Goal: Book appointment/travel/reservation

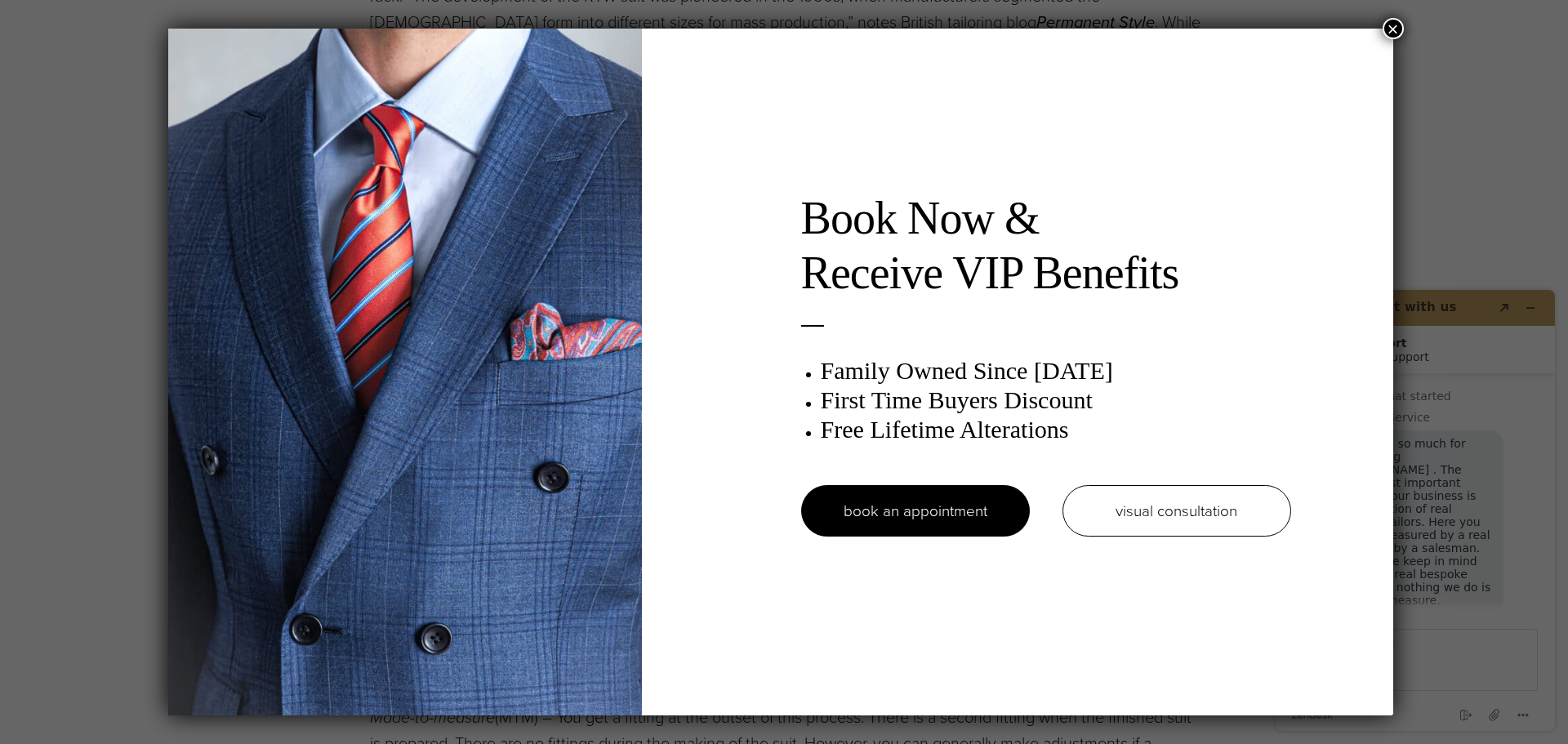
click at [1392, 24] on button "×" at bounding box center [1393, 28] width 21 height 21
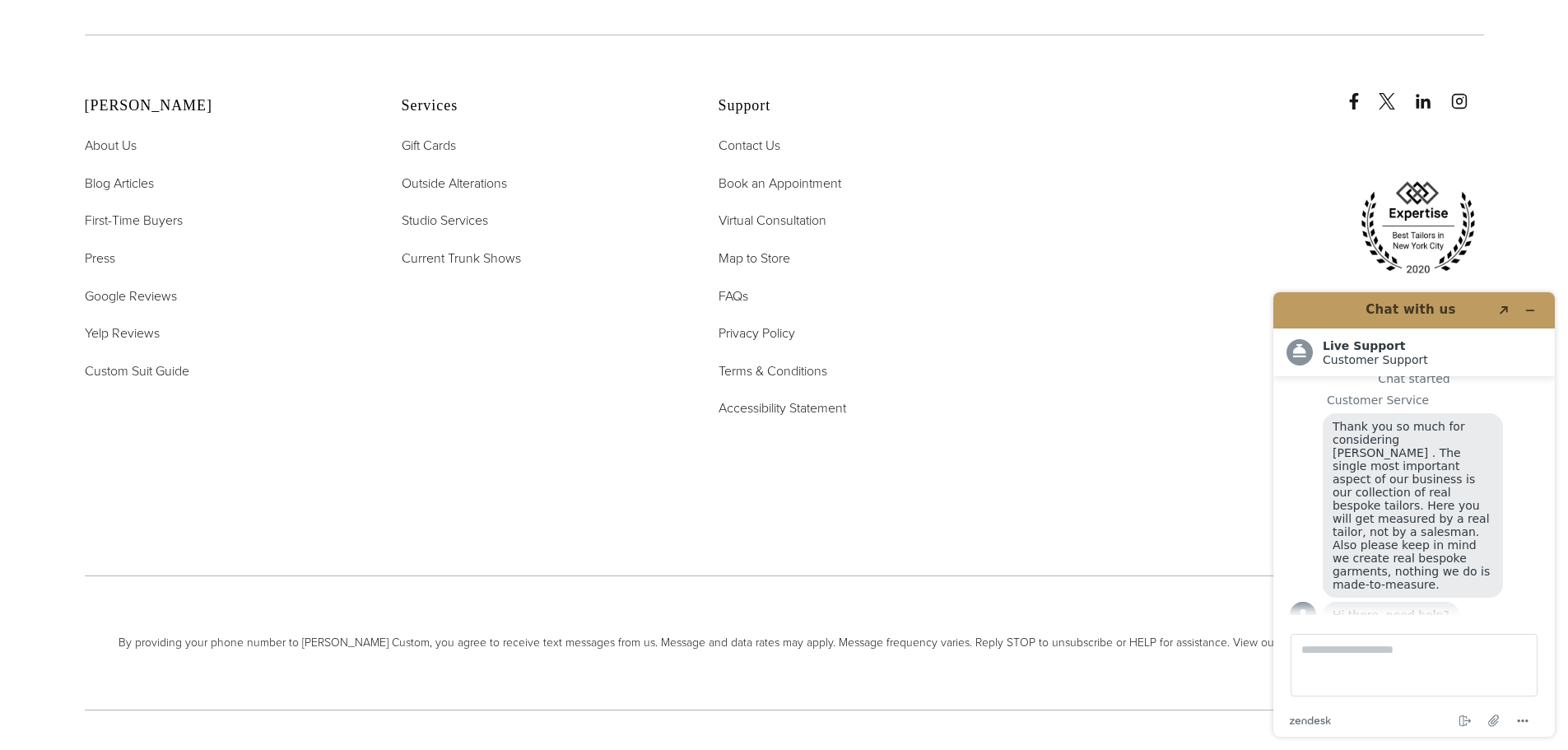
scroll to position [3630, 0]
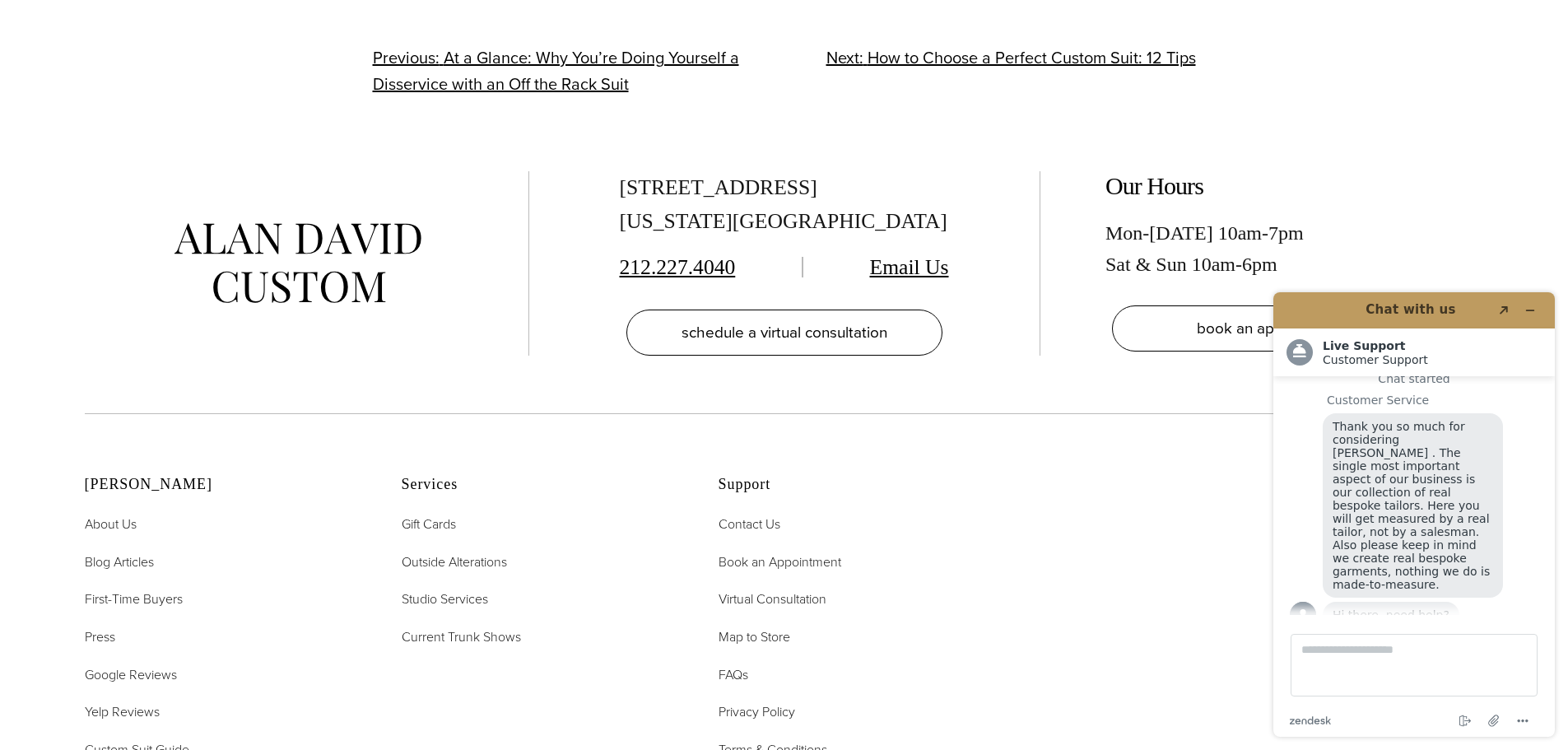
click at [355, 264] on img at bounding box center [298, 263] width 247 height 80
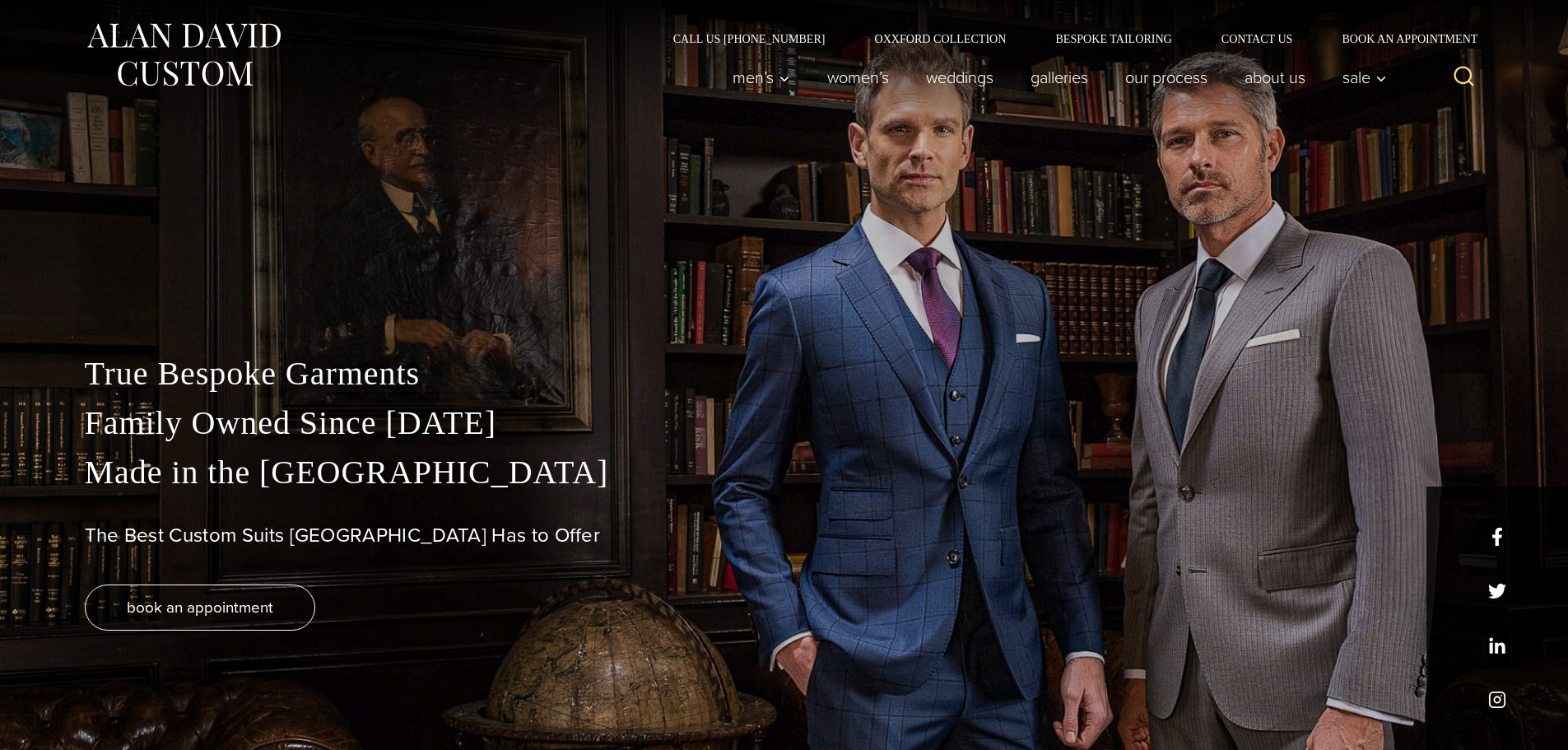
scroll to position [21, 0]
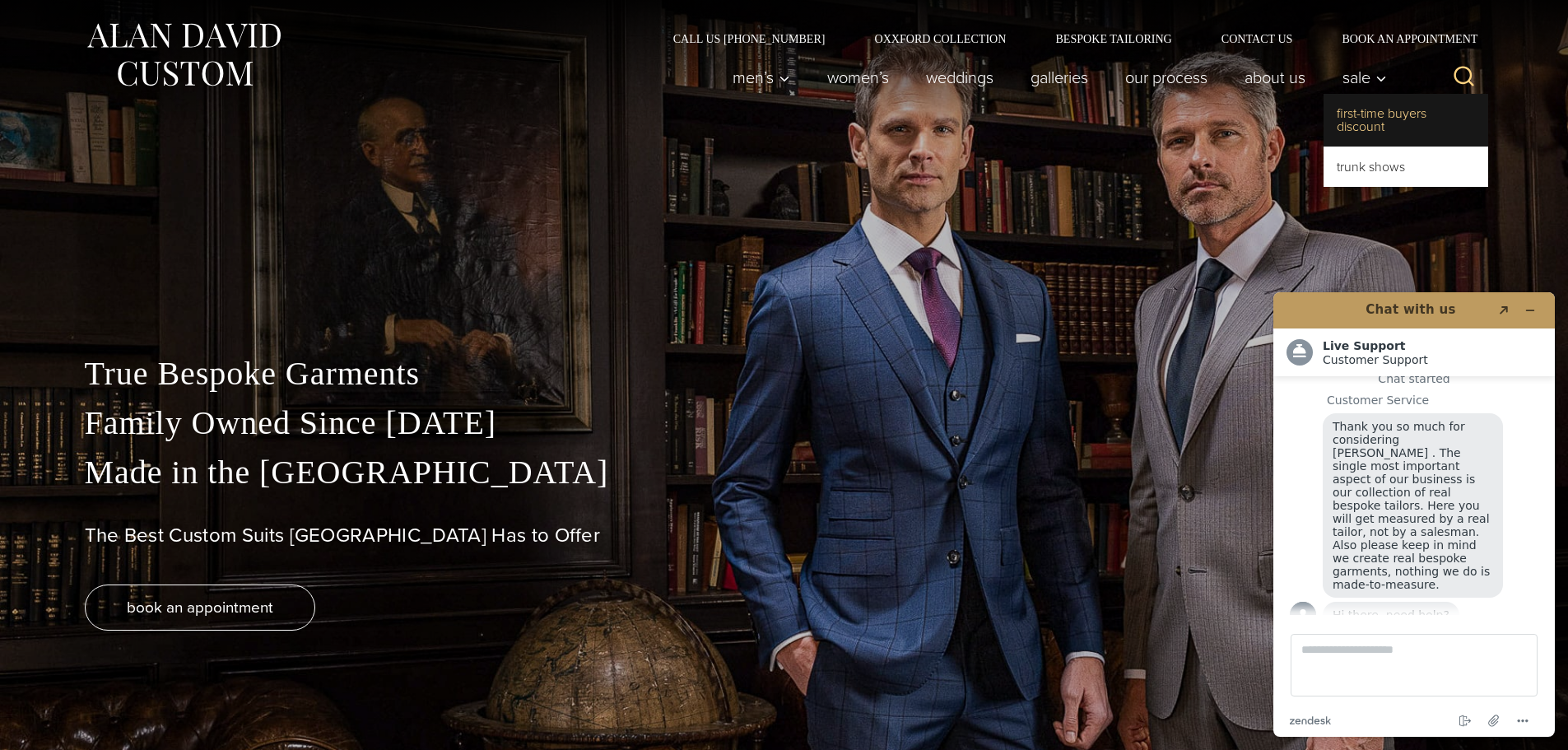
click at [1373, 117] on link "First-Time Buyers Discount" at bounding box center [1405, 120] width 165 height 53
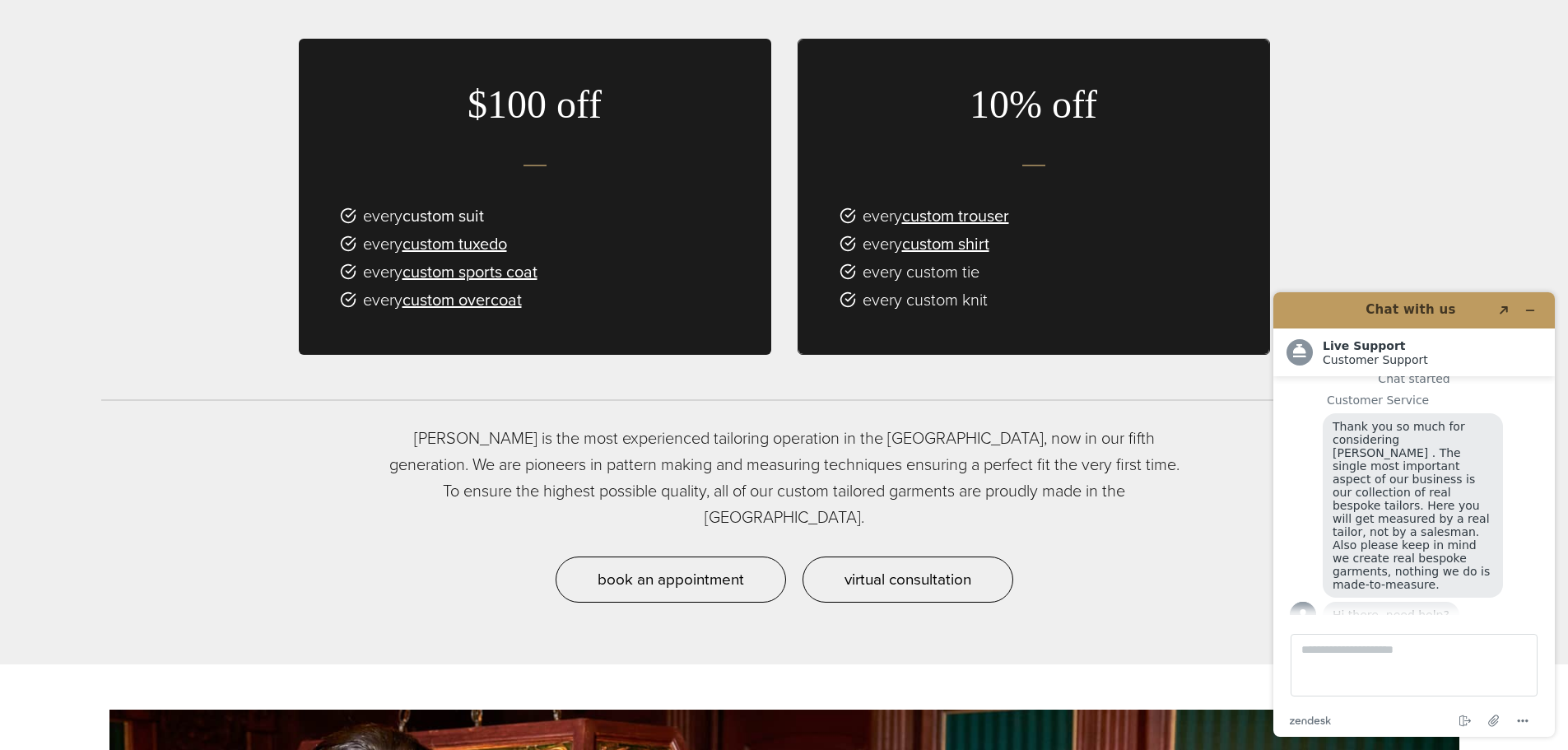
scroll to position [1152, 0]
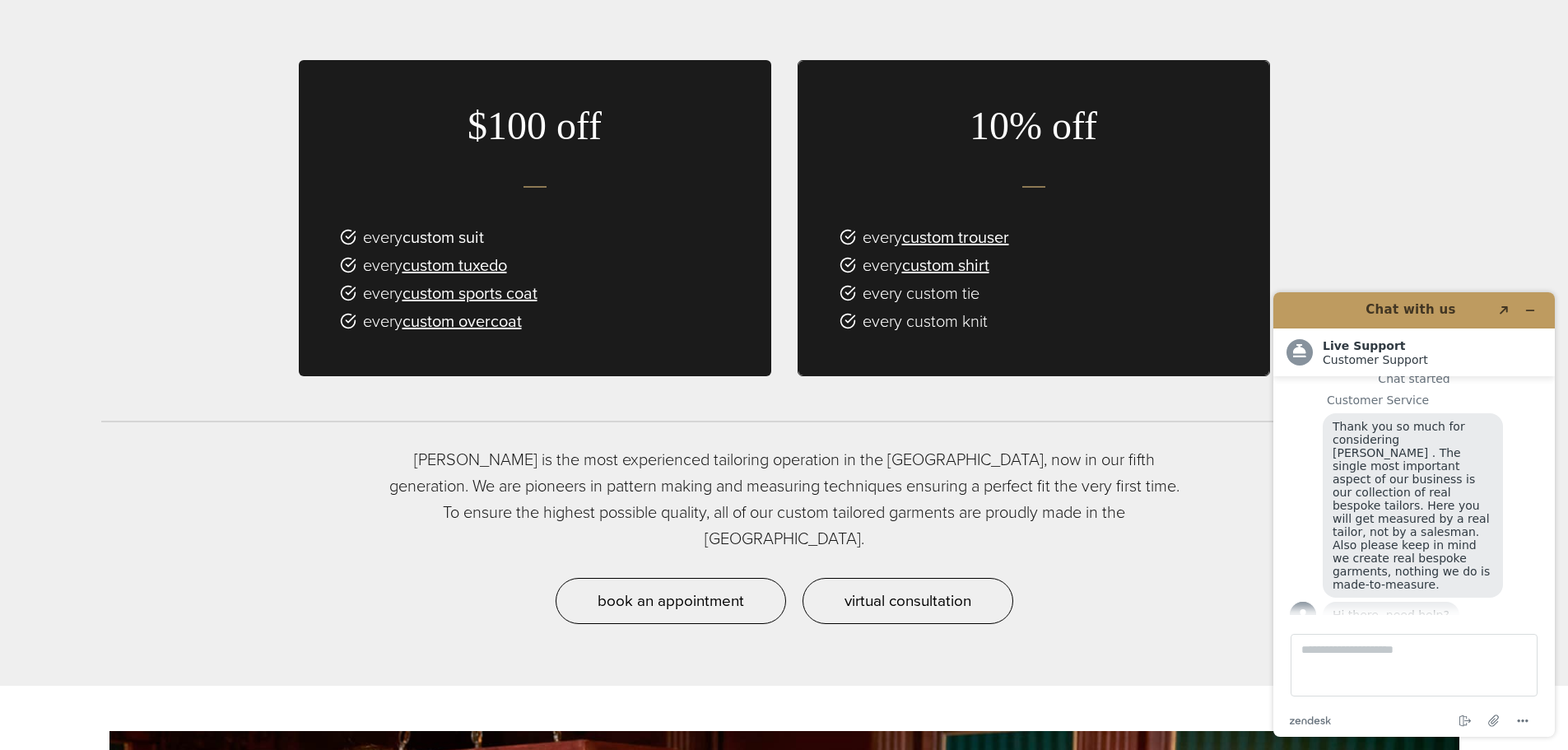
click at [446, 237] on link "custom suit" at bounding box center [443, 237] width 82 height 25
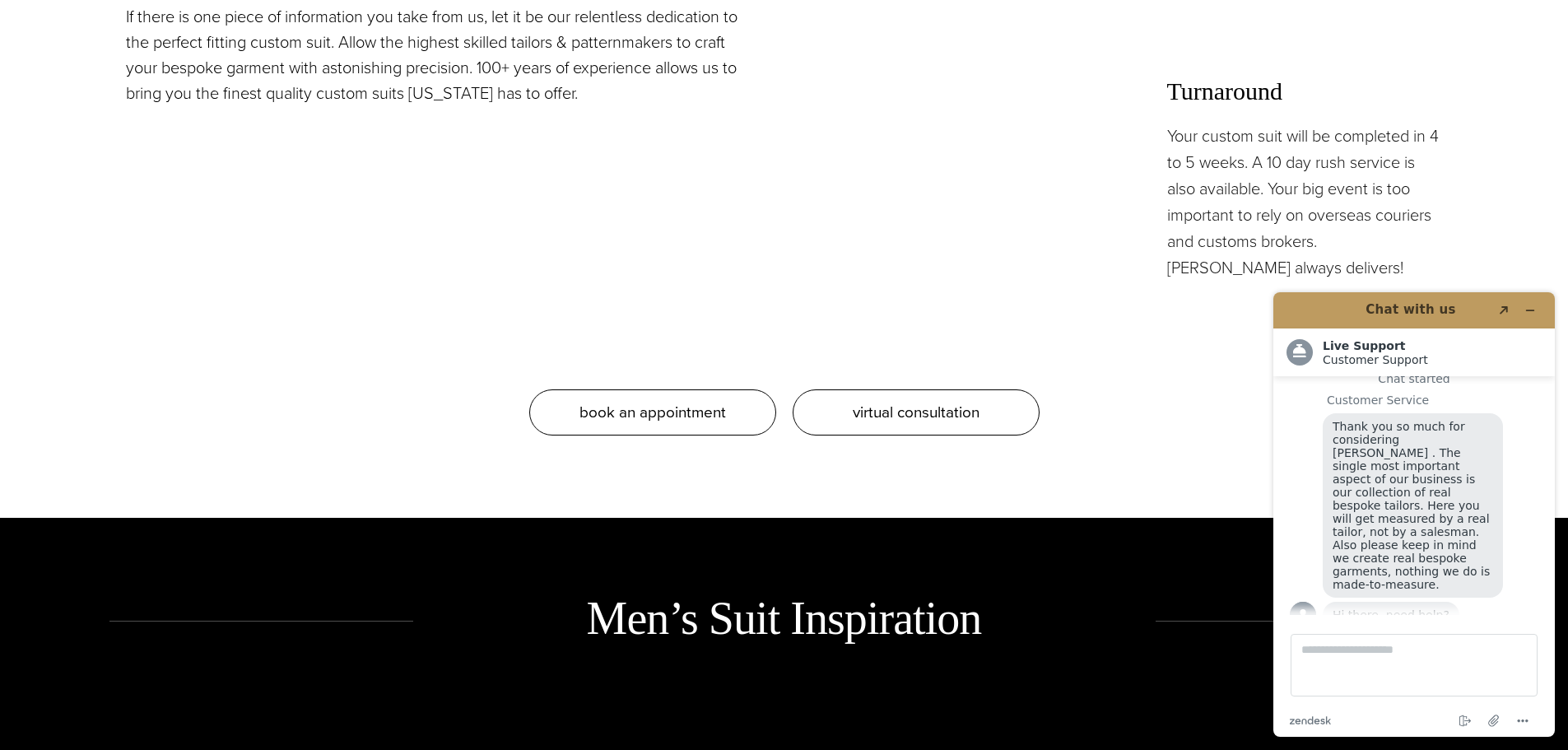
scroll to position [1811, 0]
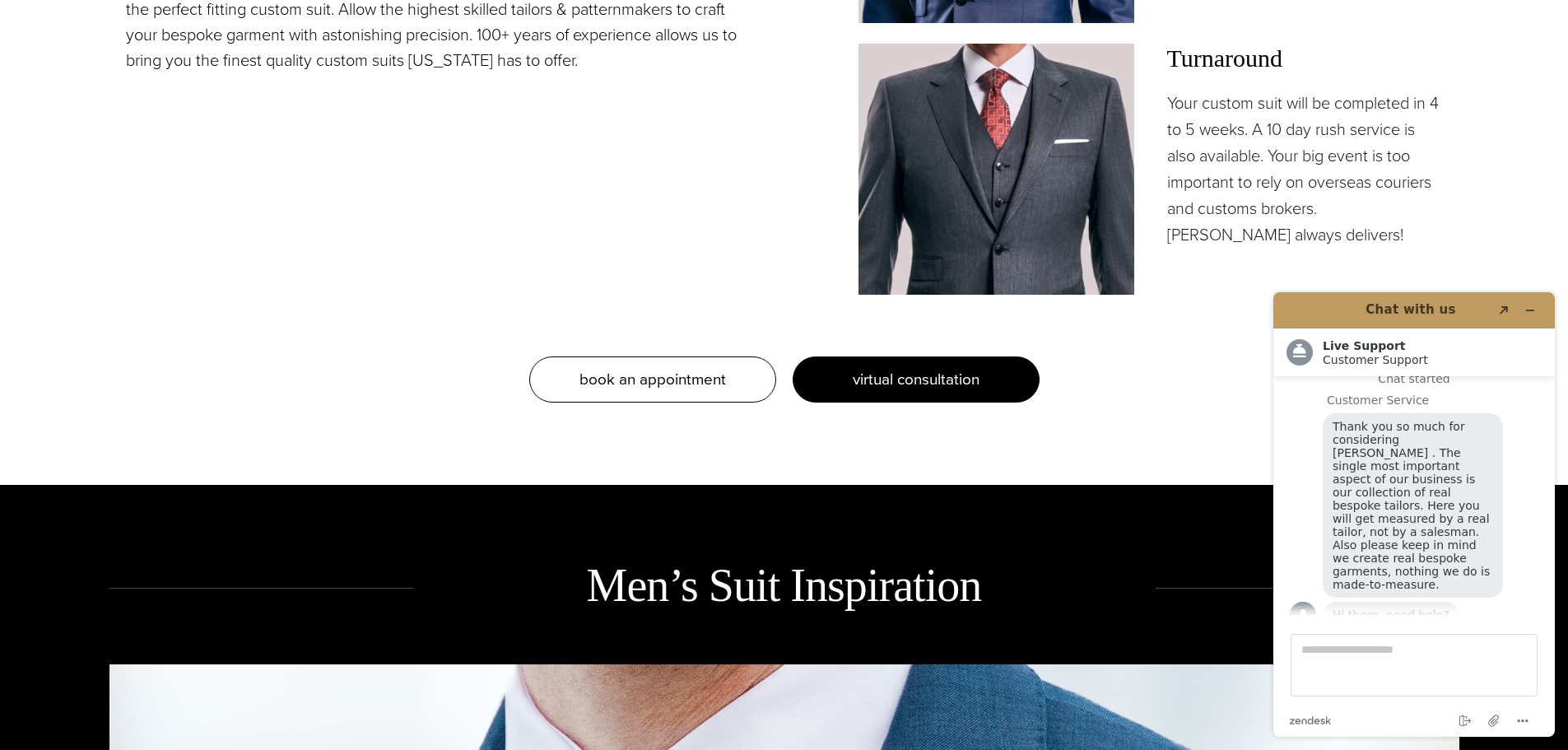
click at [869, 380] on span "virtual consultation" at bounding box center [916, 379] width 127 height 24
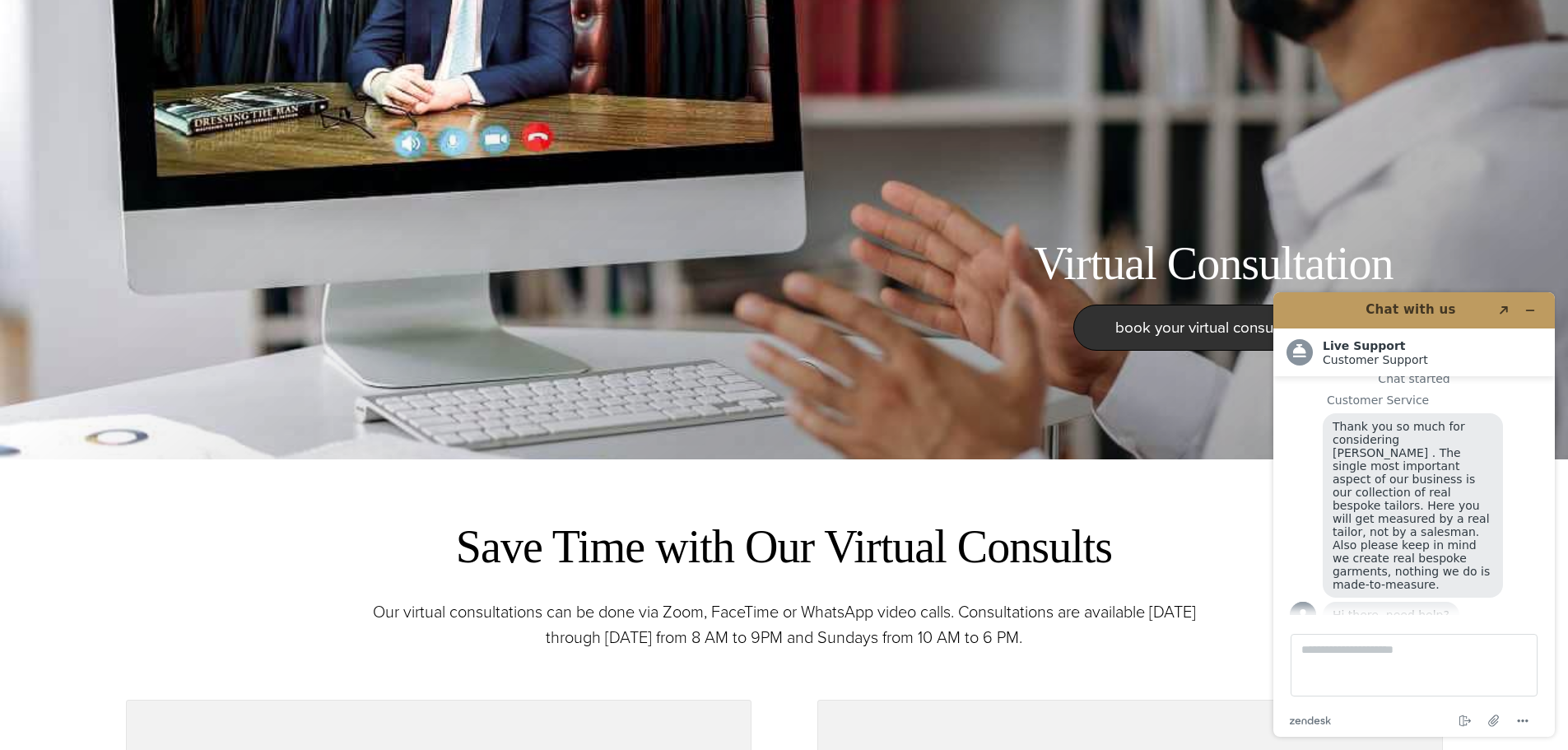
scroll to position [411, 0]
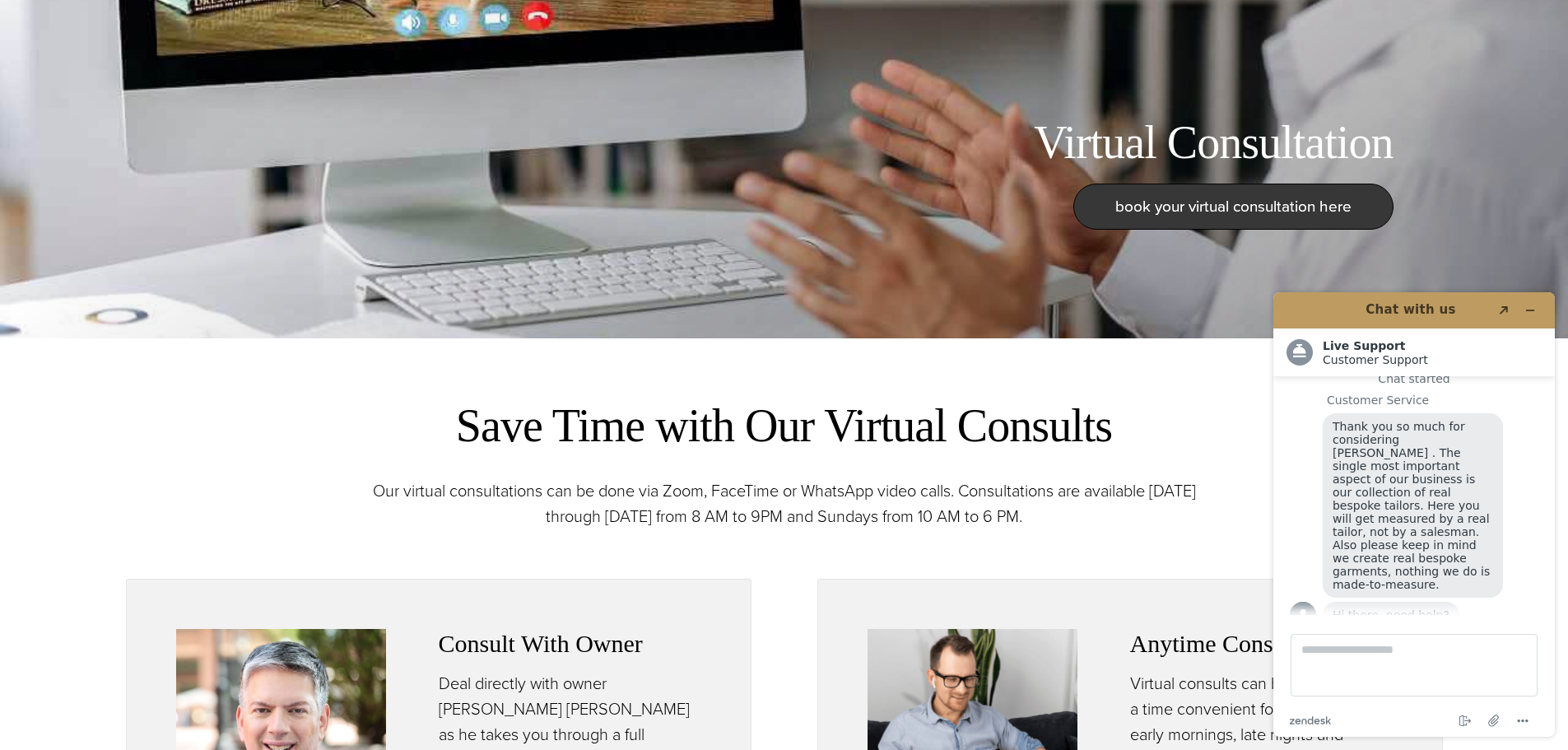
click at [1185, 205] on span "book your virtual consultation here" at bounding box center [1233, 207] width 237 height 24
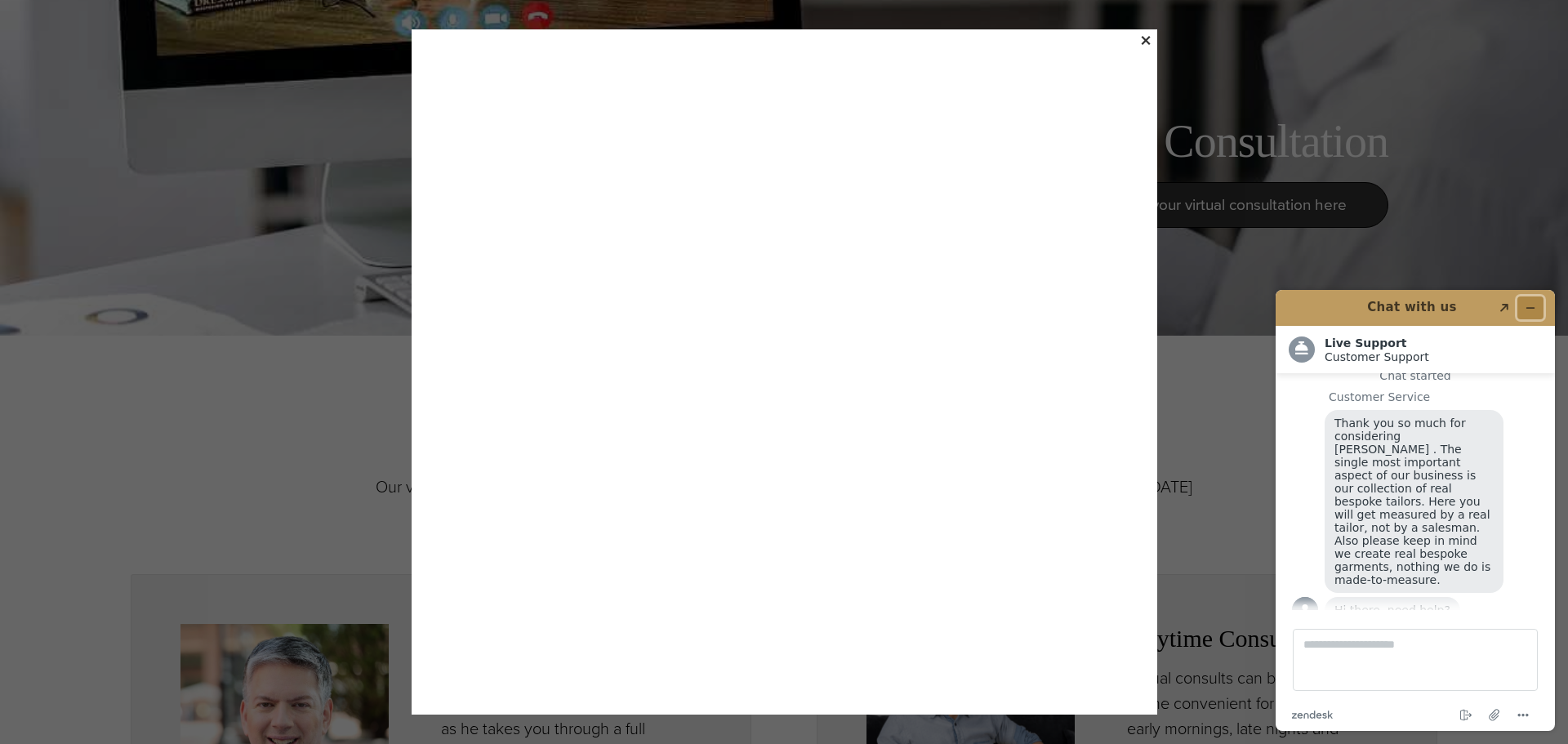
click at [1534, 301] on button "Minimize widget" at bounding box center [1530, 307] width 26 height 23
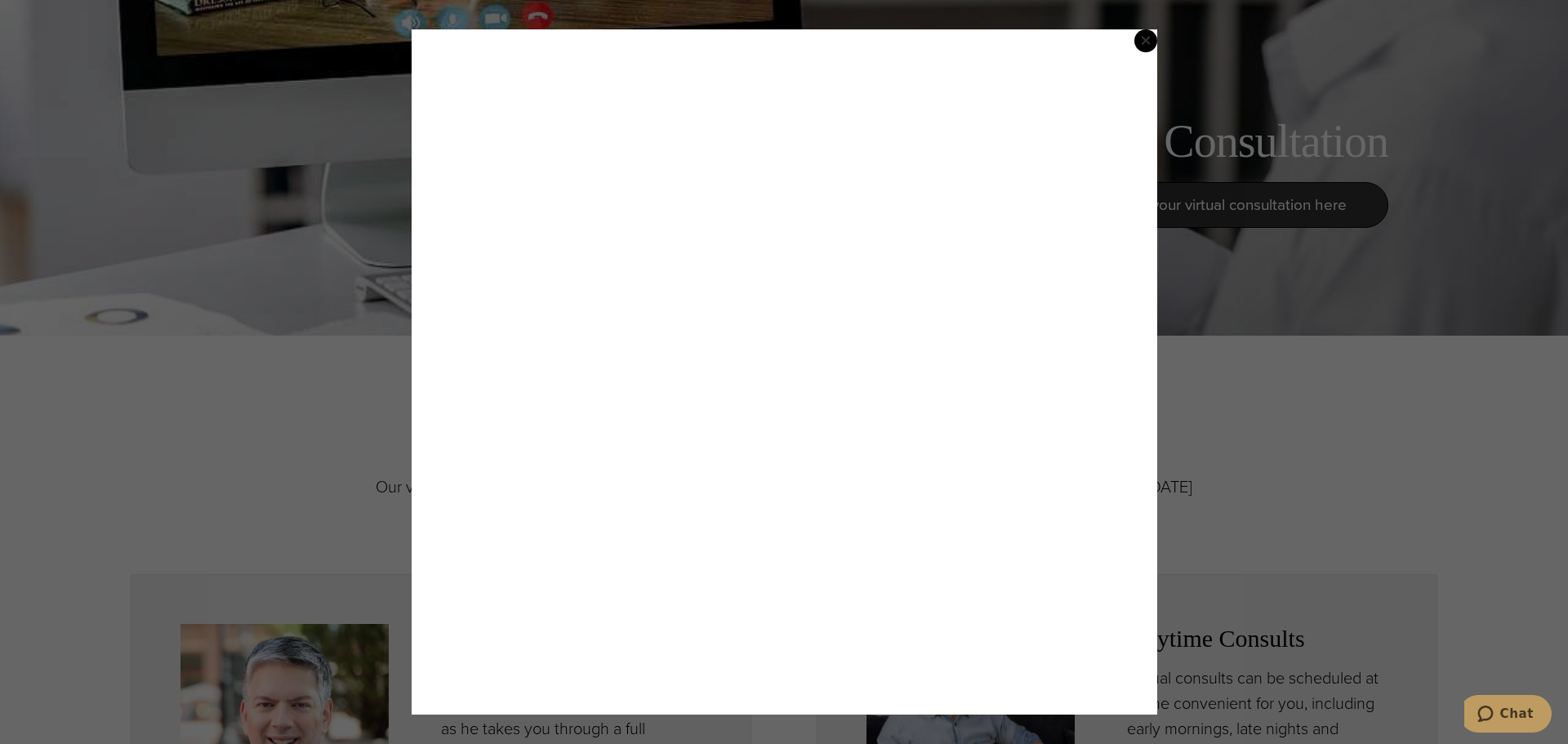
click at [1150, 45] on span "×" at bounding box center [1147, 41] width 12 height 34
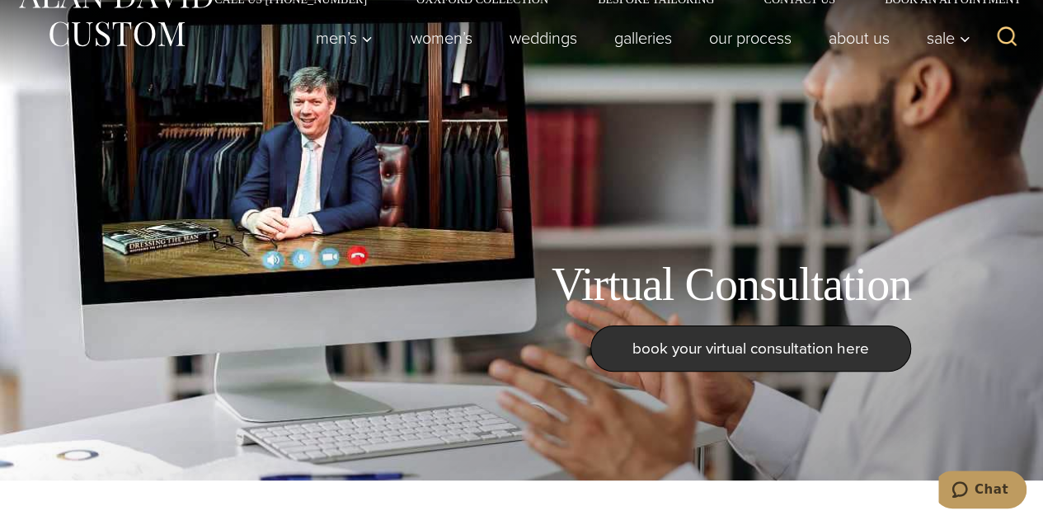
scroll to position [0, 0]
